Goal: Use online tool/utility: Utilize a website feature to perform a specific function

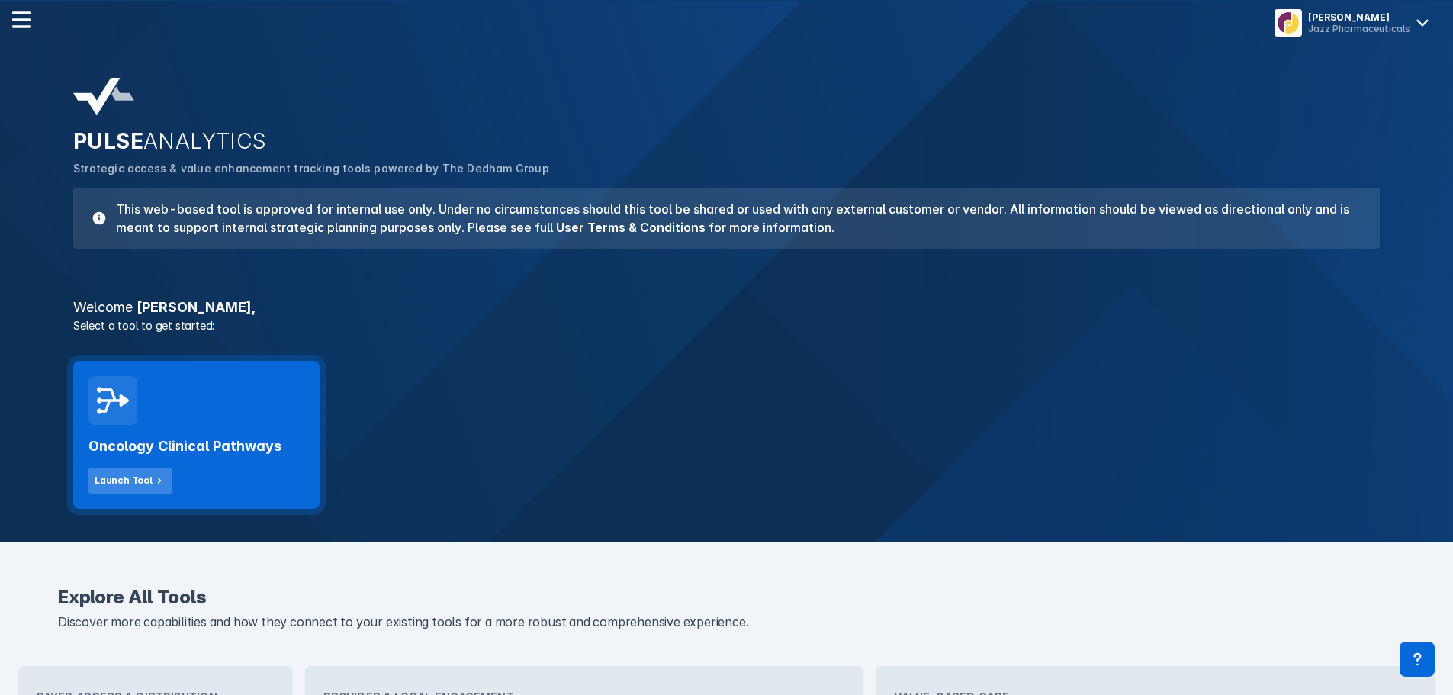
click at [143, 490] on button "Launch Tool" at bounding box center [130, 481] width 84 height 26
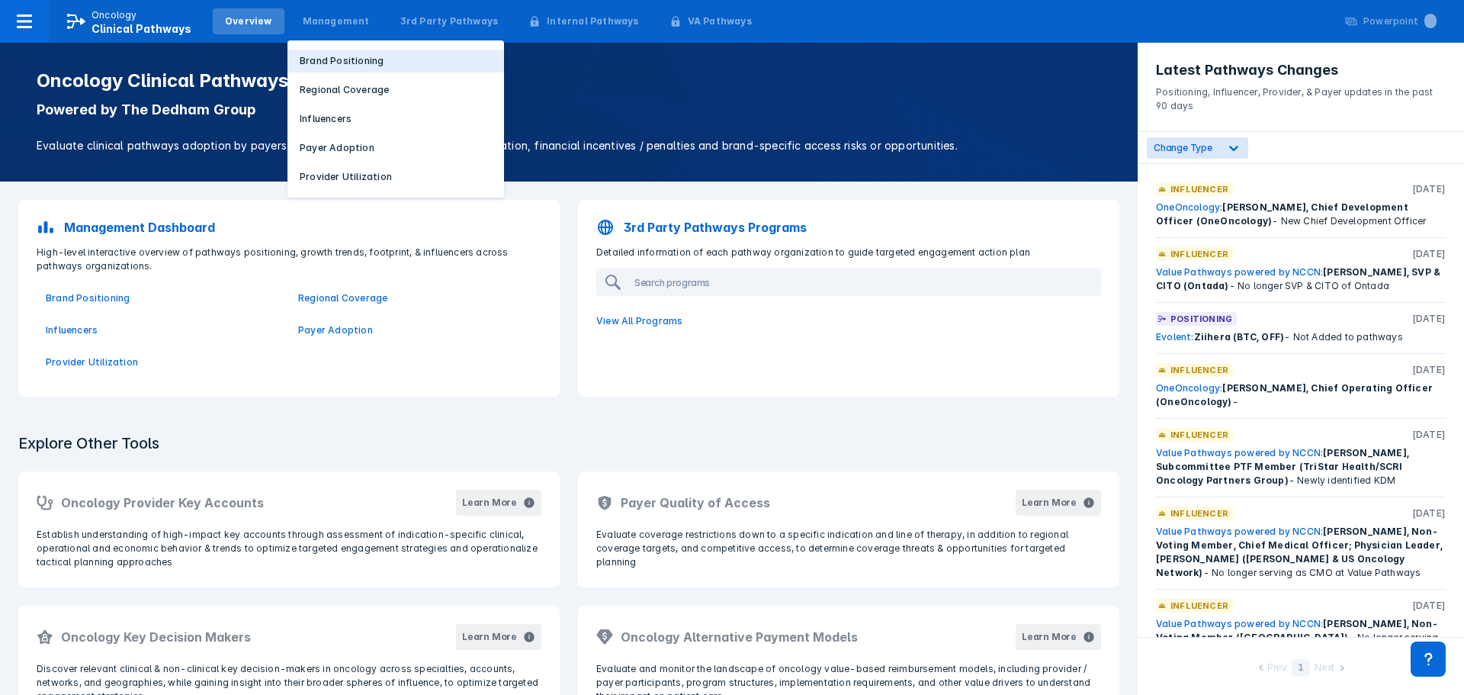
click at [340, 57] on p "Brand Positioning" at bounding box center [342, 61] width 84 height 14
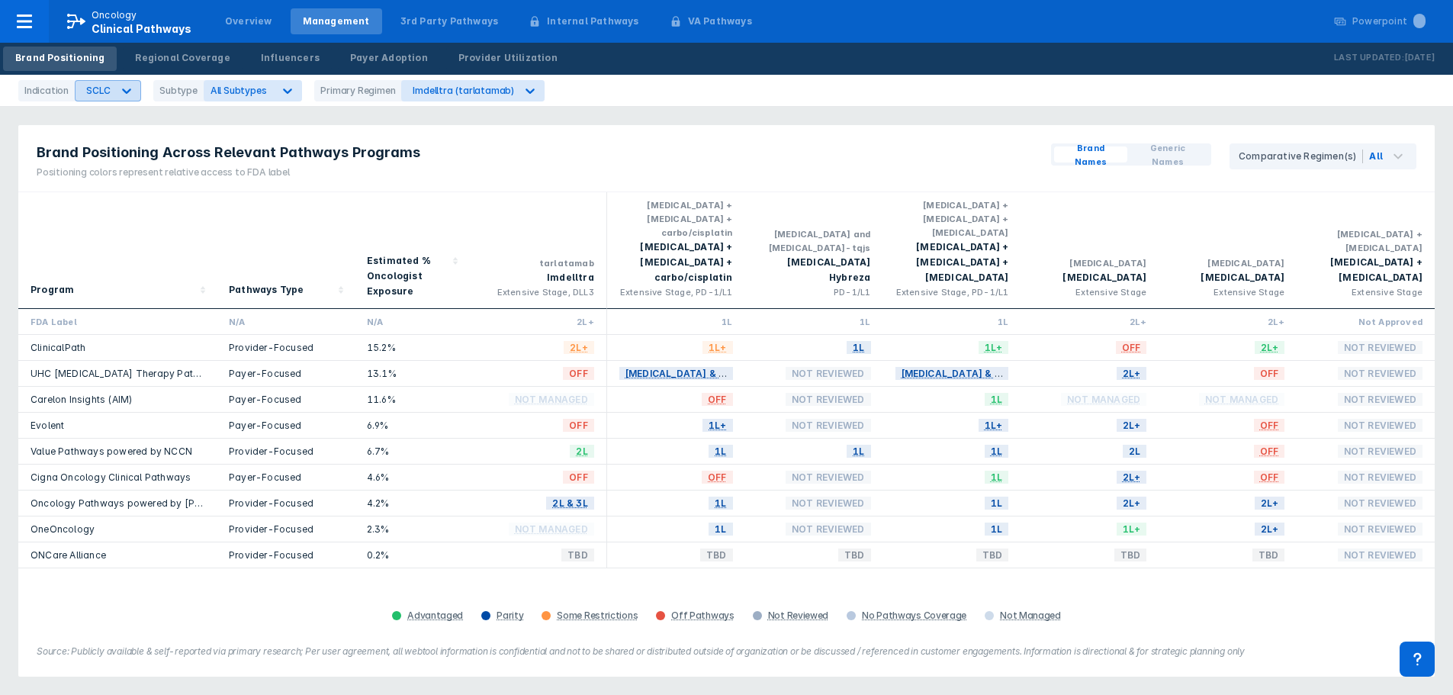
click at [88, 90] on div "SCLC" at bounding box center [98, 90] width 24 height 11
click at [108, 130] on div "BTC" at bounding box center [97, 126] width 37 height 30
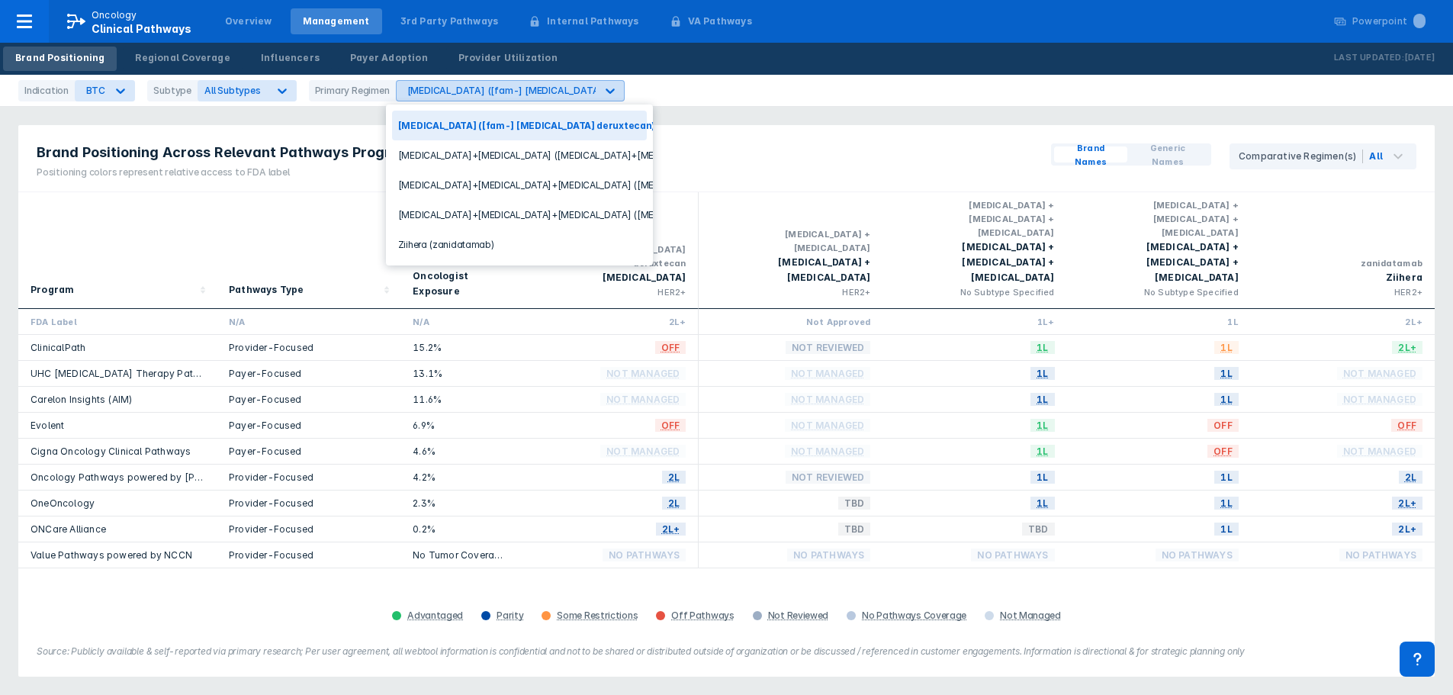
click at [453, 98] on div "[MEDICAL_DATA] ([fam-] [MEDICAL_DATA] deruxtecan)" at bounding box center [496, 91] width 199 height 20
click at [433, 254] on div "Ziihera (zanidatamab)" at bounding box center [519, 245] width 255 height 30
